Goal: Find specific page/section: Find specific page/section

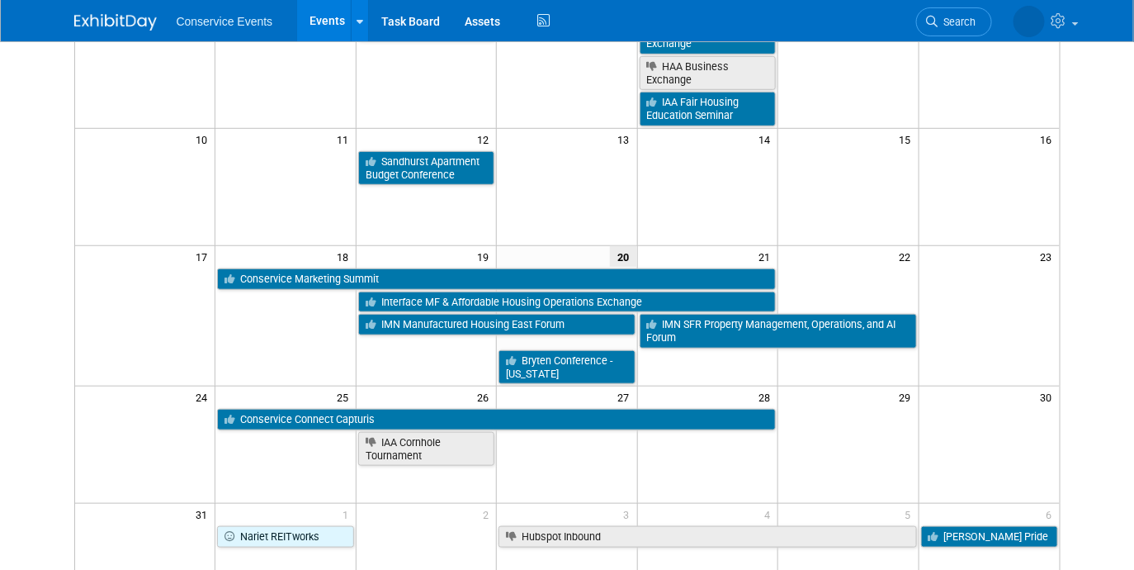
scroll to position [299, 0]
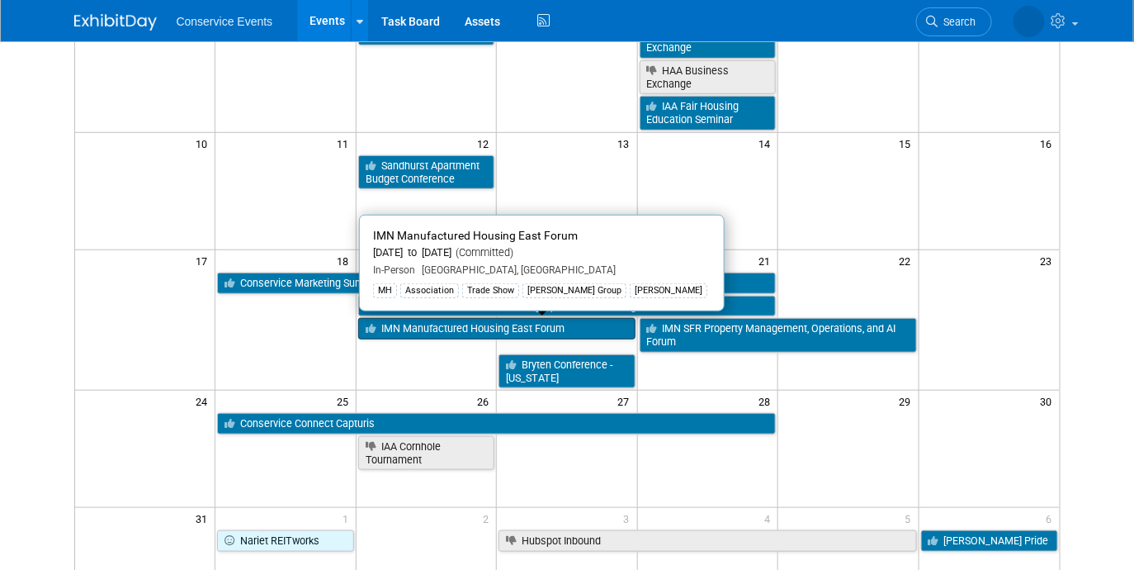
click at [431, 332] on link "IMN Manufactured Housing East Forum" at bounding box center [496, 328] width 277 height 21
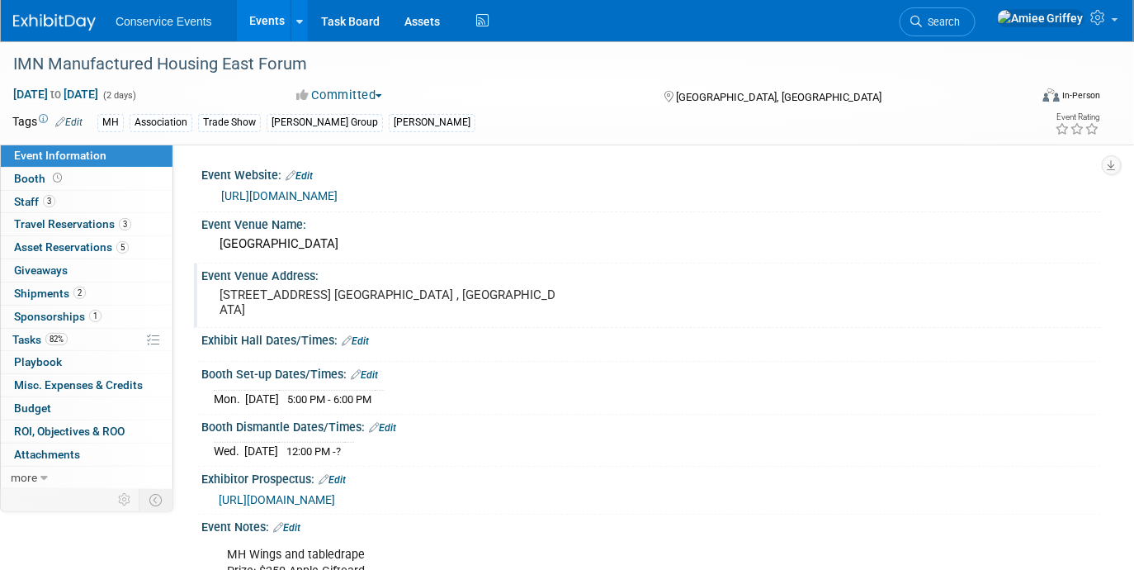
scroll to position [18, 0]
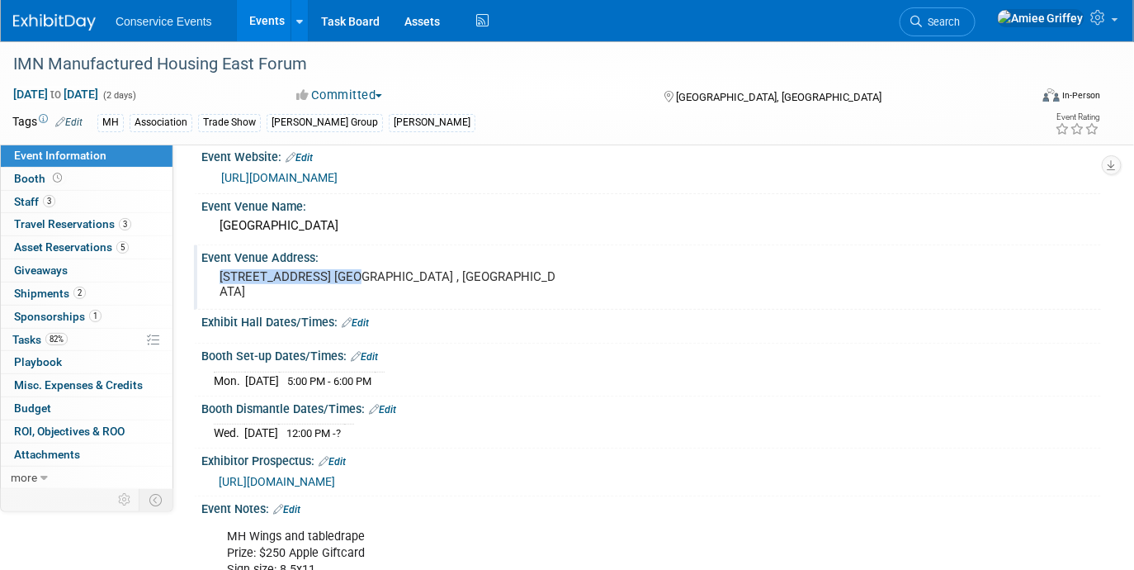
drag, startPoint x: 350, startPoint y: 273, endPoint x: 221, endPoint y: 279, distance: 128.9
click at [221, 279] on pre "[STREET_ADDRESS] [GEOGRAPHIC_DATA] , [GEOGRAPHIC_DATA]" at bounding box center [389, 284] width 339 height 30
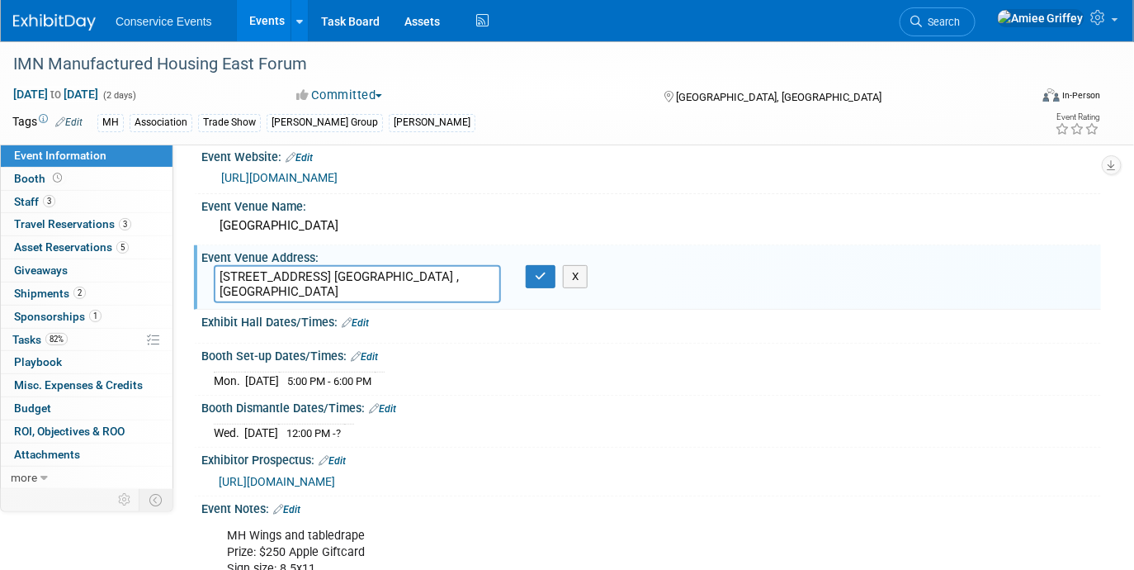
drag, startPoint x: 348, startPoint y: 278, endPoint x: 211, endPoint y: 281, distance: 137.1
click at [211, 281] on div "[STREET_ADDRESS] [GEOGRAPHIC_DATA] , [GEOGRAPHIC_DATA]" at bounding box center [357, 284] width 312 height 38
